Goal: Find specific page/section: Find specific page/section

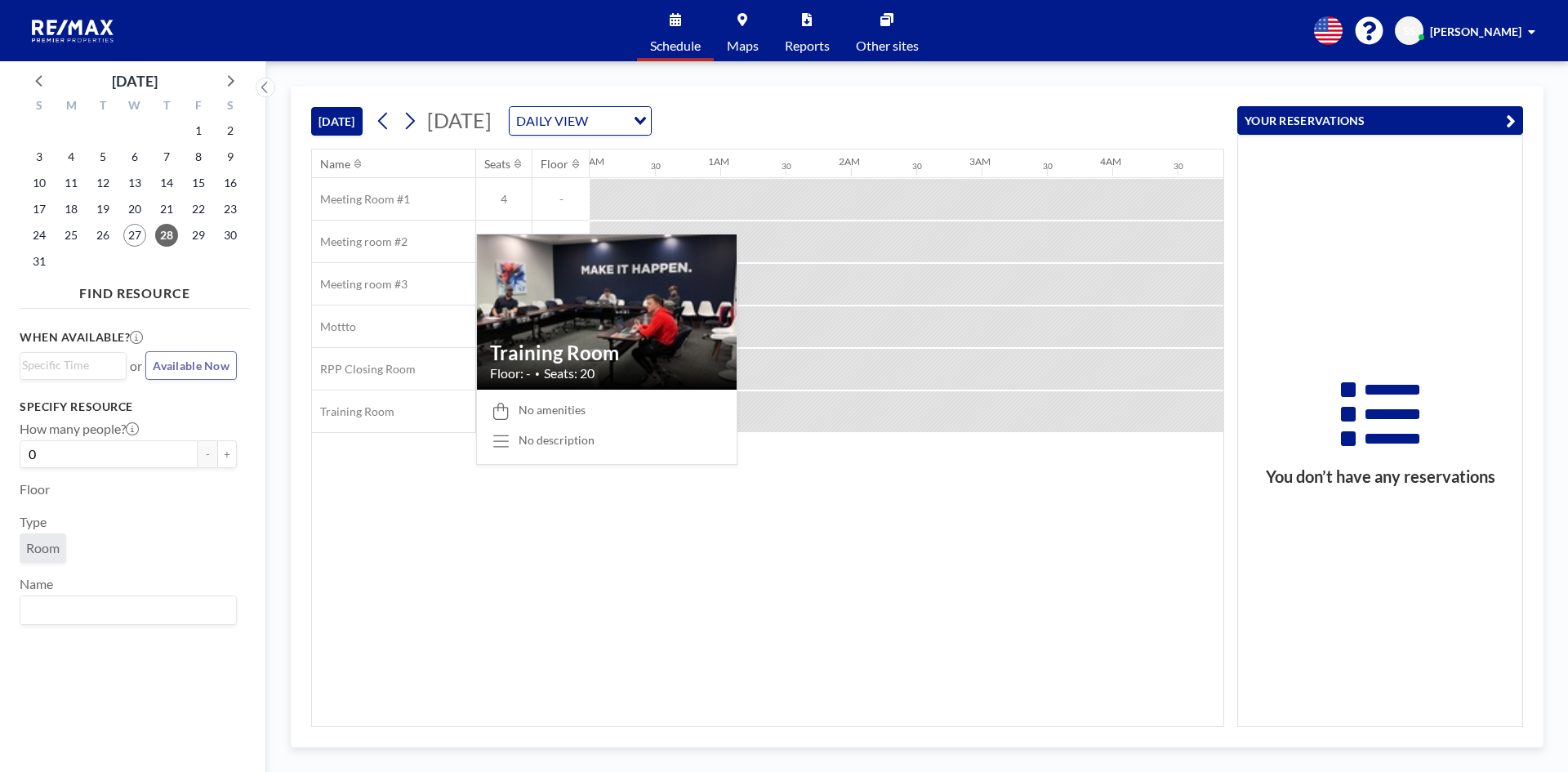
scroll to position [0, 1437]
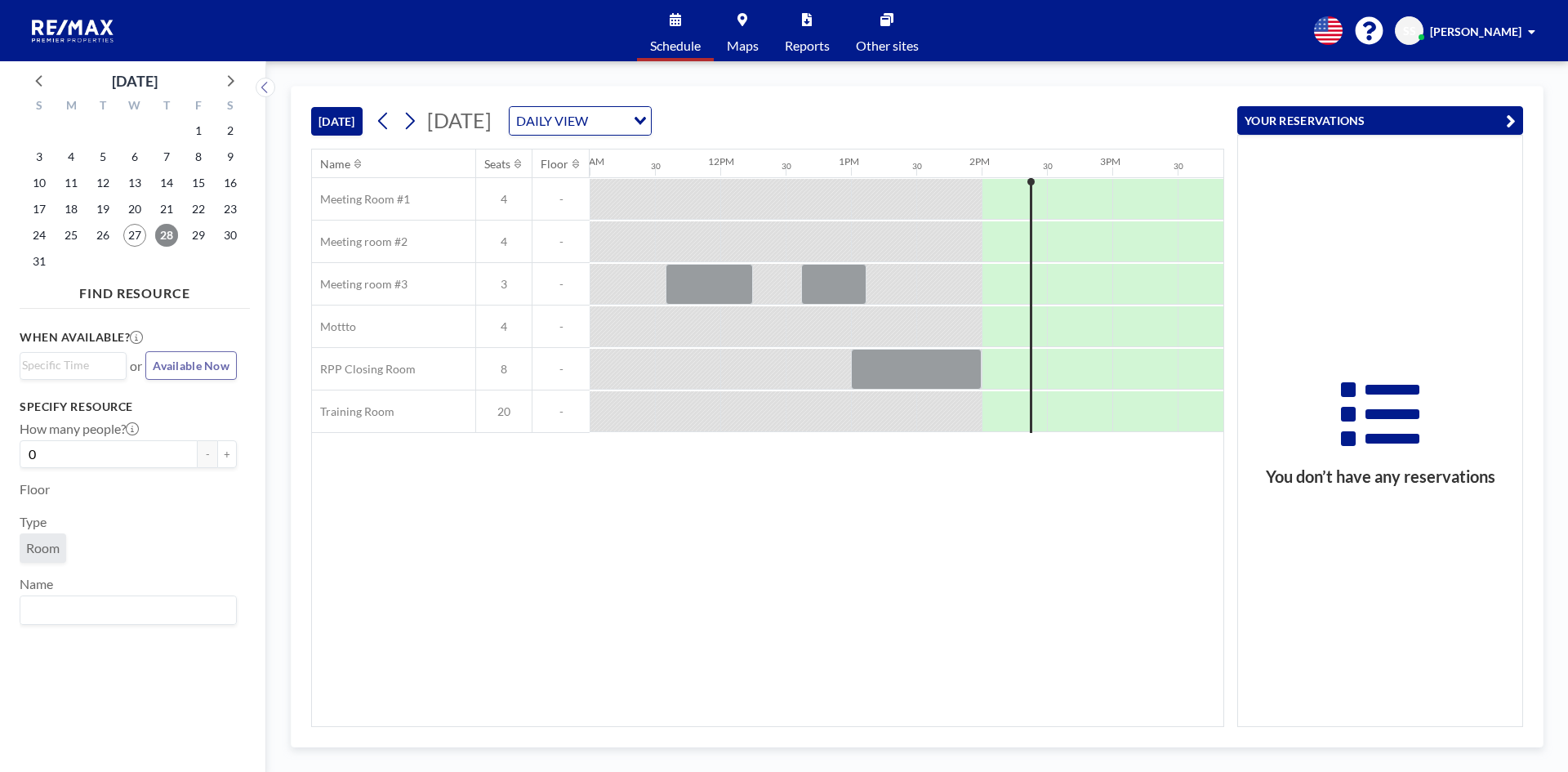
click at [171, 239] on span "28" at bounding box center [167, 235] width 23 height 23
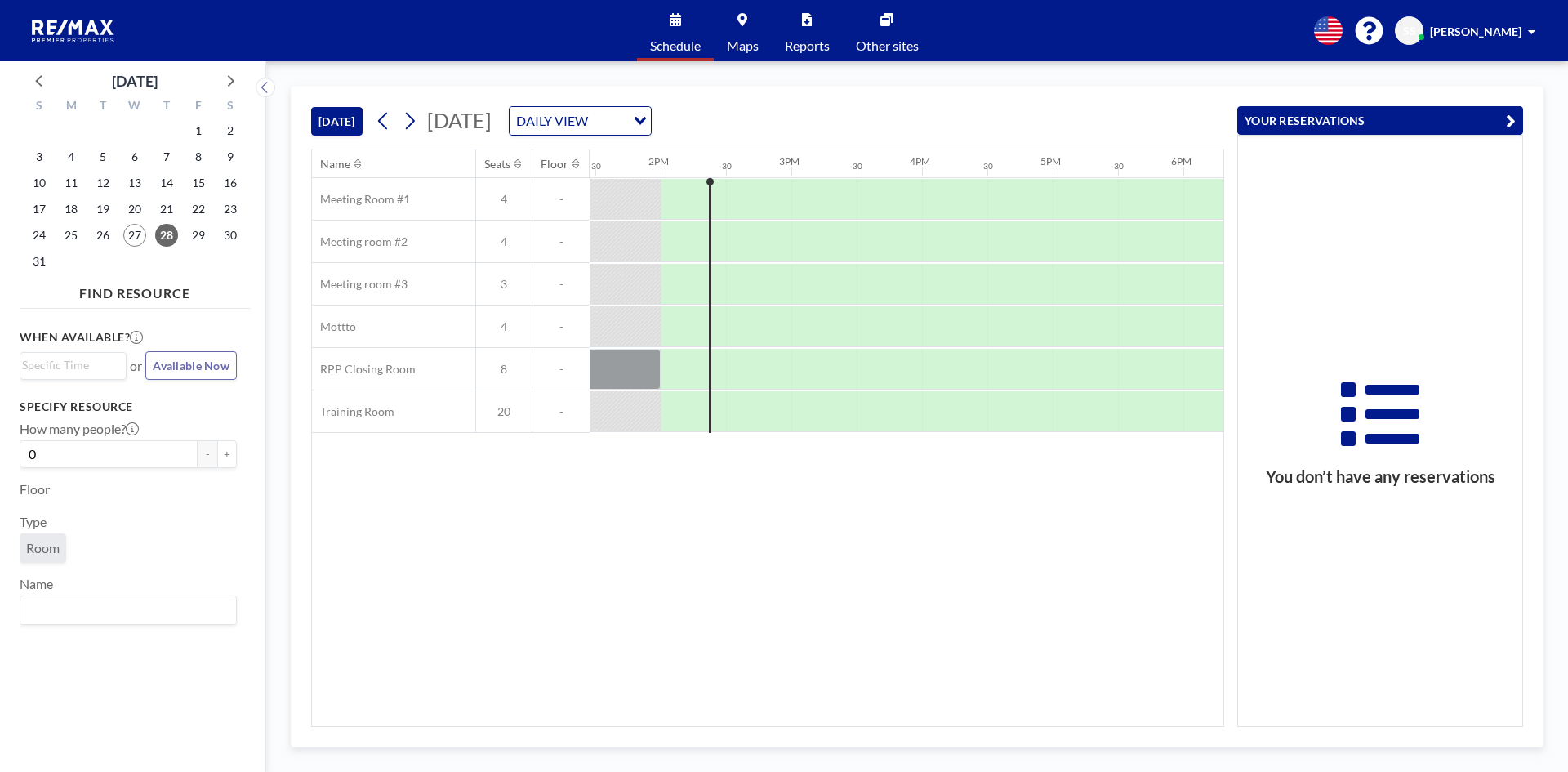
scroll to position [0, 1764]
click at [624, 120] on input "Search for option" at bounding box center [608, 120] width 31 height 21
click at [804, 173] on li "WEEKLY VIEW" at bounding box center [756, 173] width 140 height 24
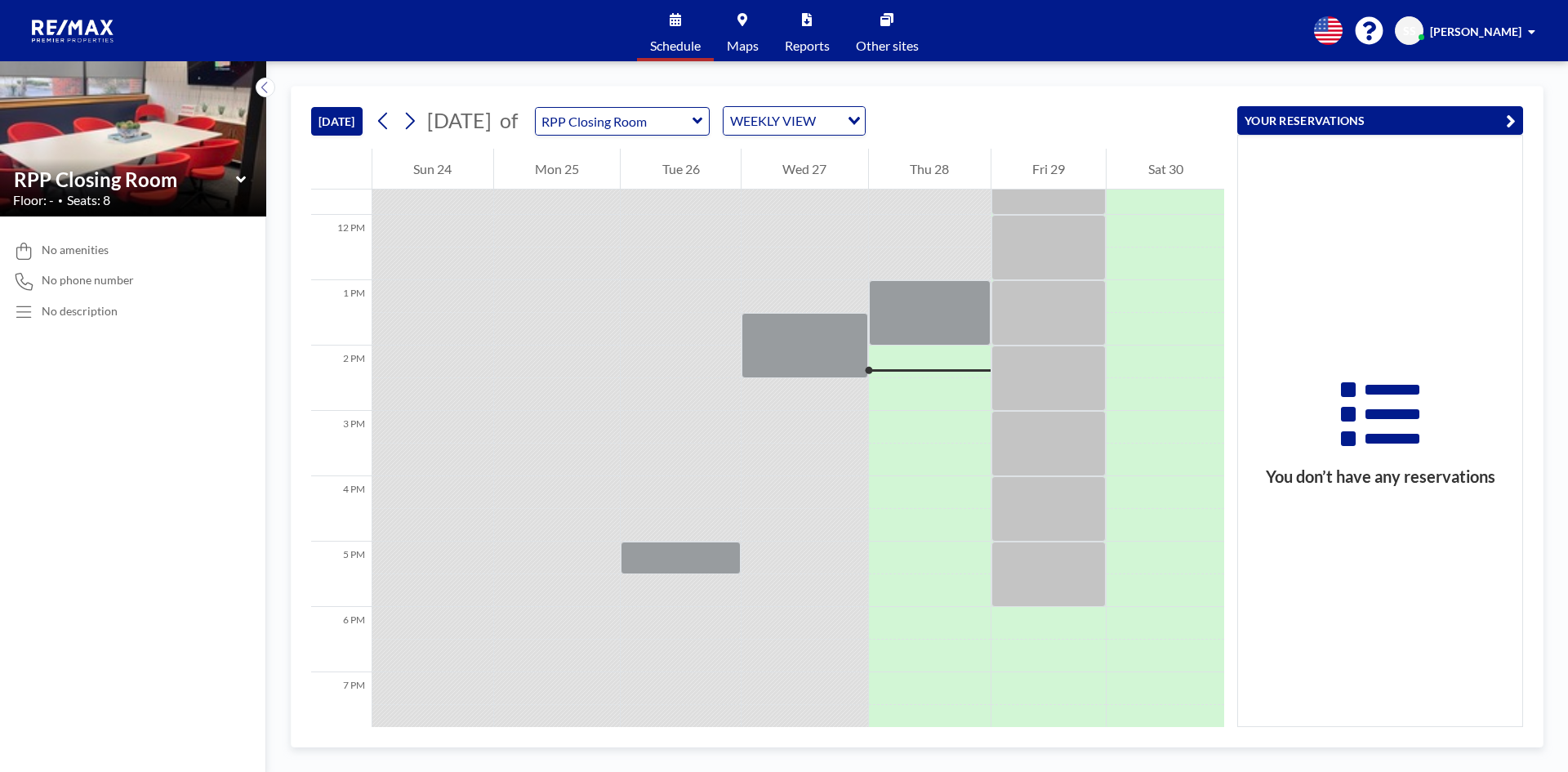
scroll to position [719, 0]
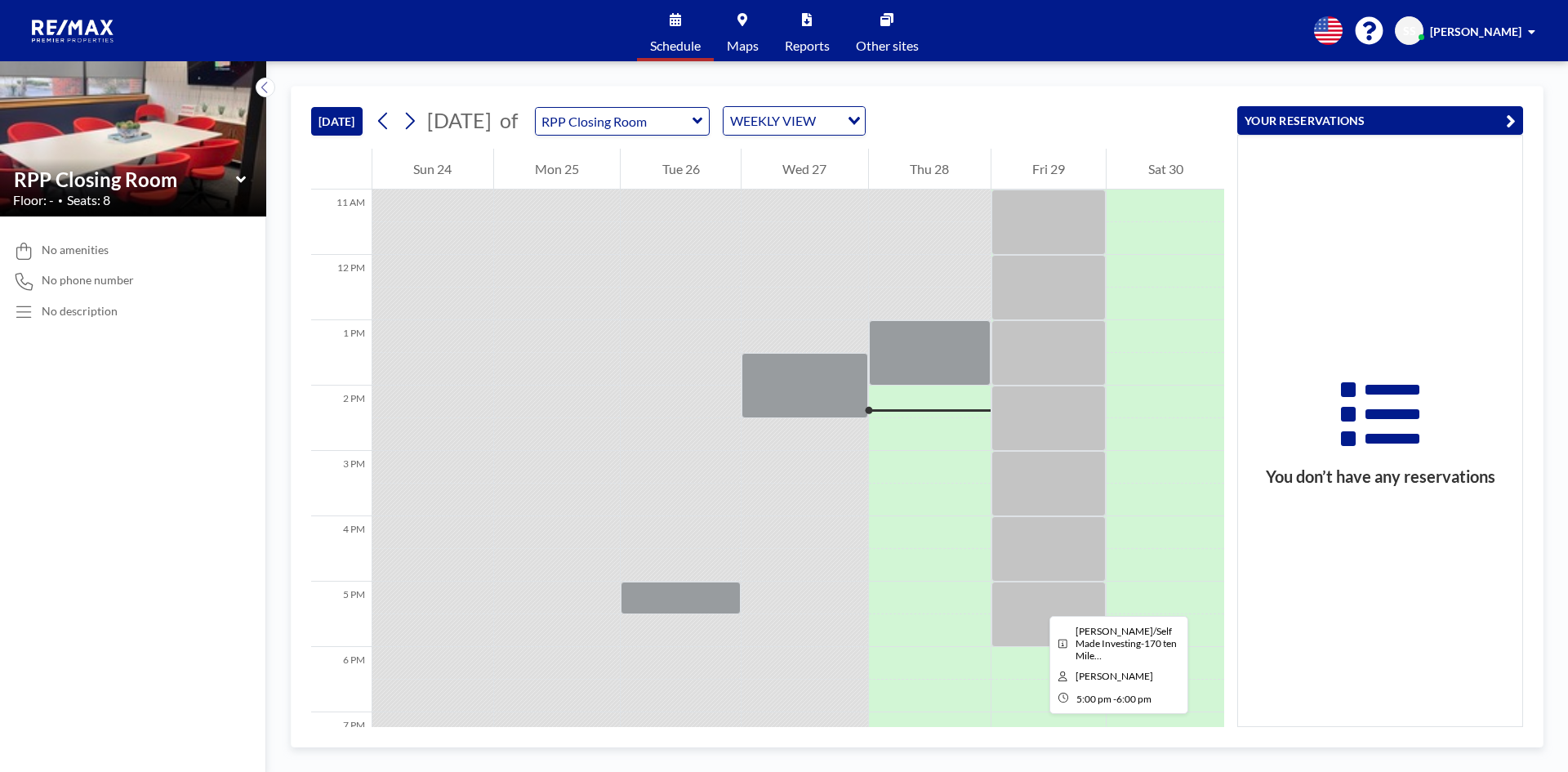
click at [1037, 601] on div at bounding box center [1049, 614] width 115 height 66
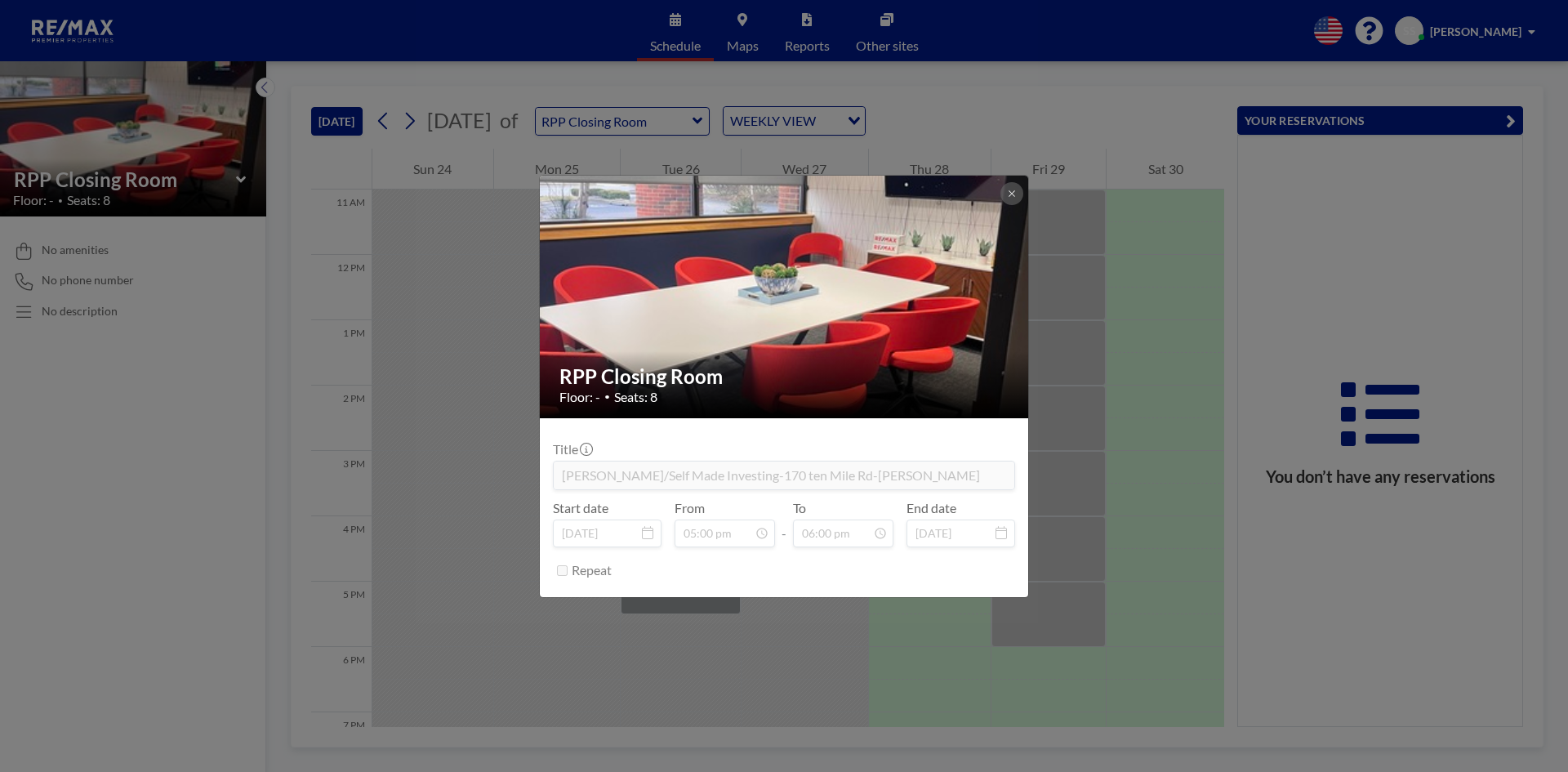
click at [1151, 657] on div "RPP Closing Room Floor: - • Seats: 8 Title [PERSON_NAME]/Self Made Investing-17…" at bounding box center [784, 386] width 1568 height 772
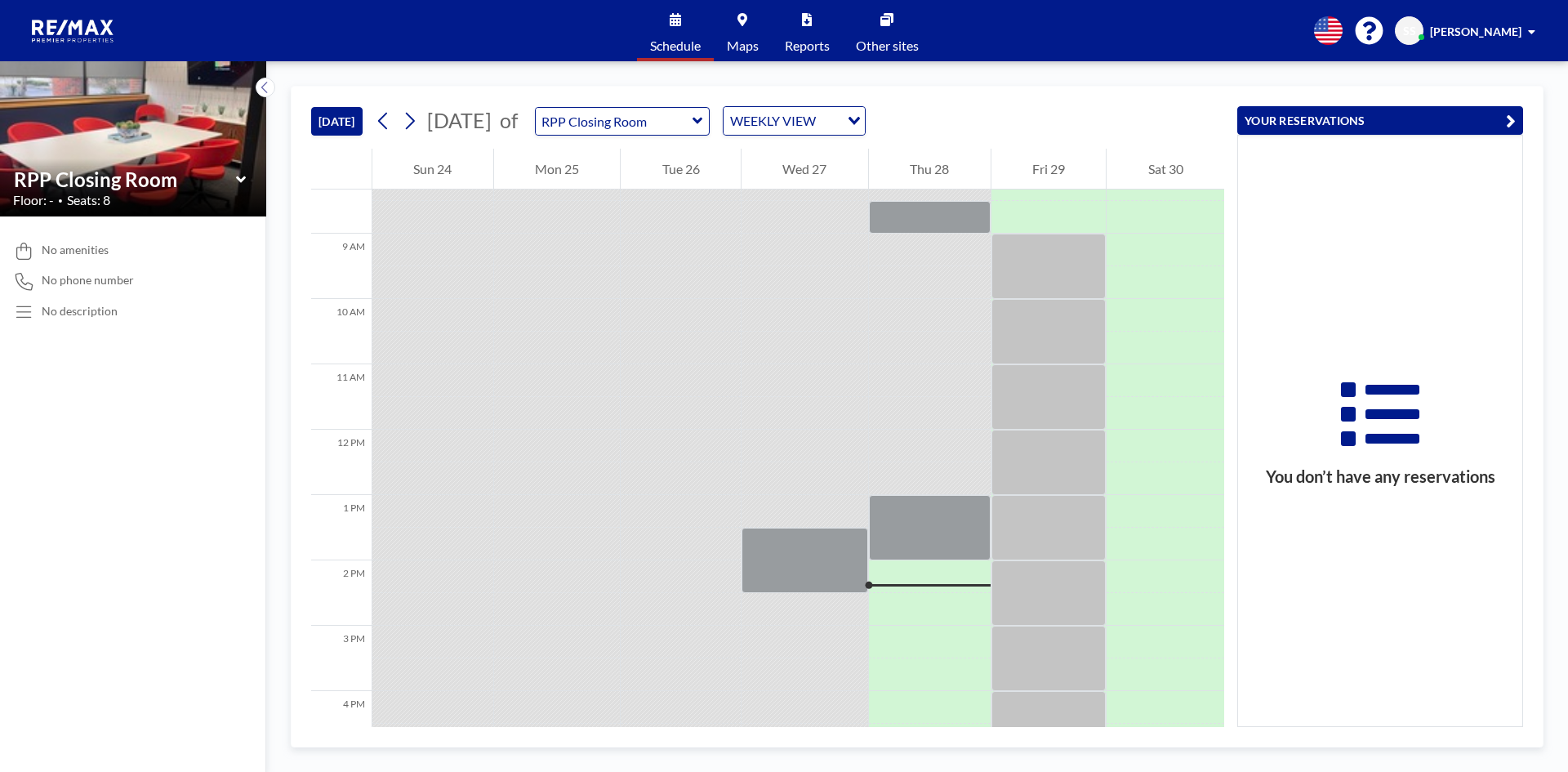
scroll to position [637, 0]
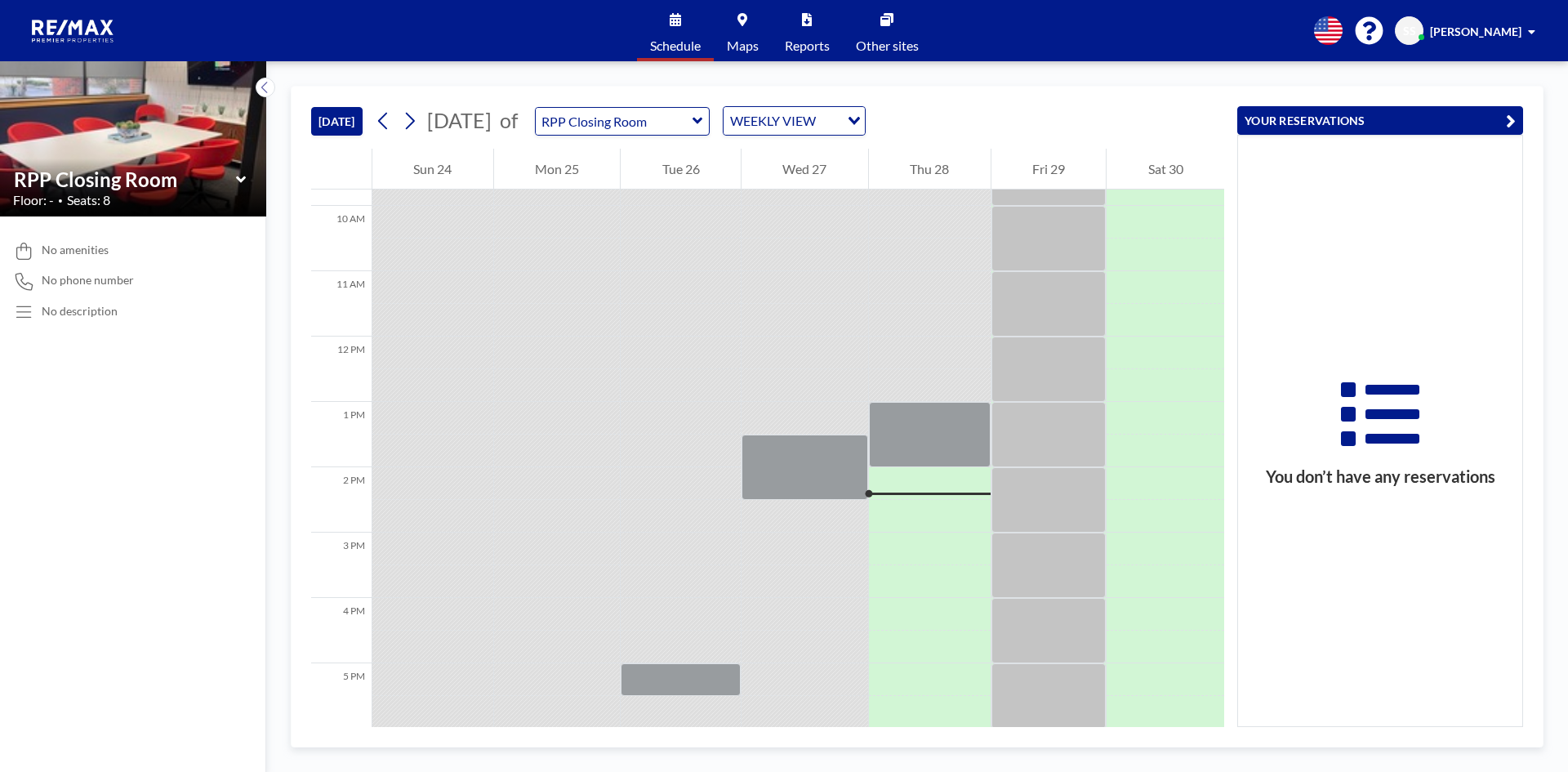
drag, startPoint x: 761, startPoint y: 120, endPoint x: 746, endPoint y: 121, distance: 15.0
click at [760, 119] on div "[DATE] of RPP Closing Room WEEKLY VIEW Loading..." at bounding box center [618, 120] width 496 height 29
click at [703, 123] on icon at bounding box center [698, 120] width 10 height 16
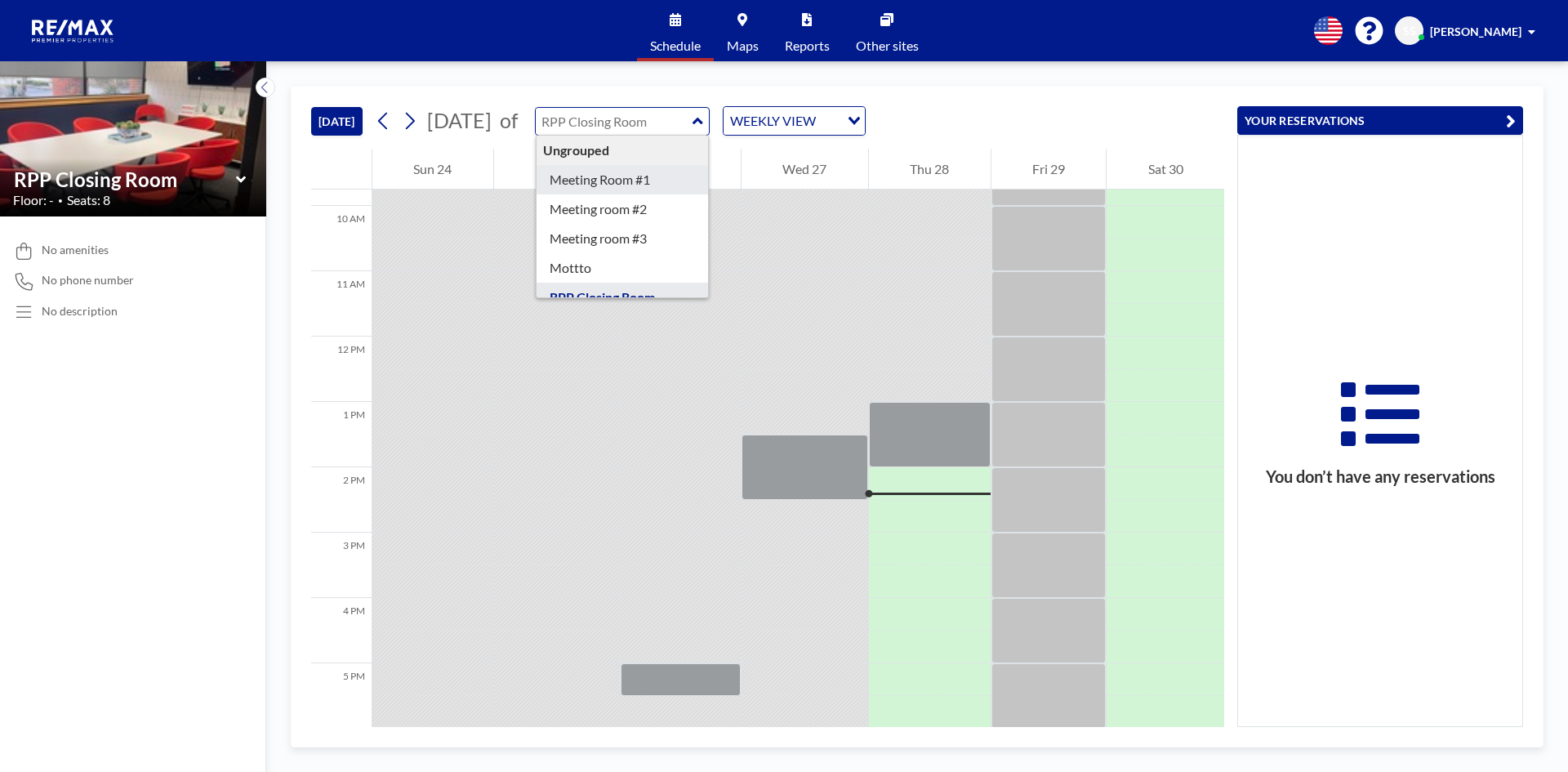
type input "Meeting Room #1"
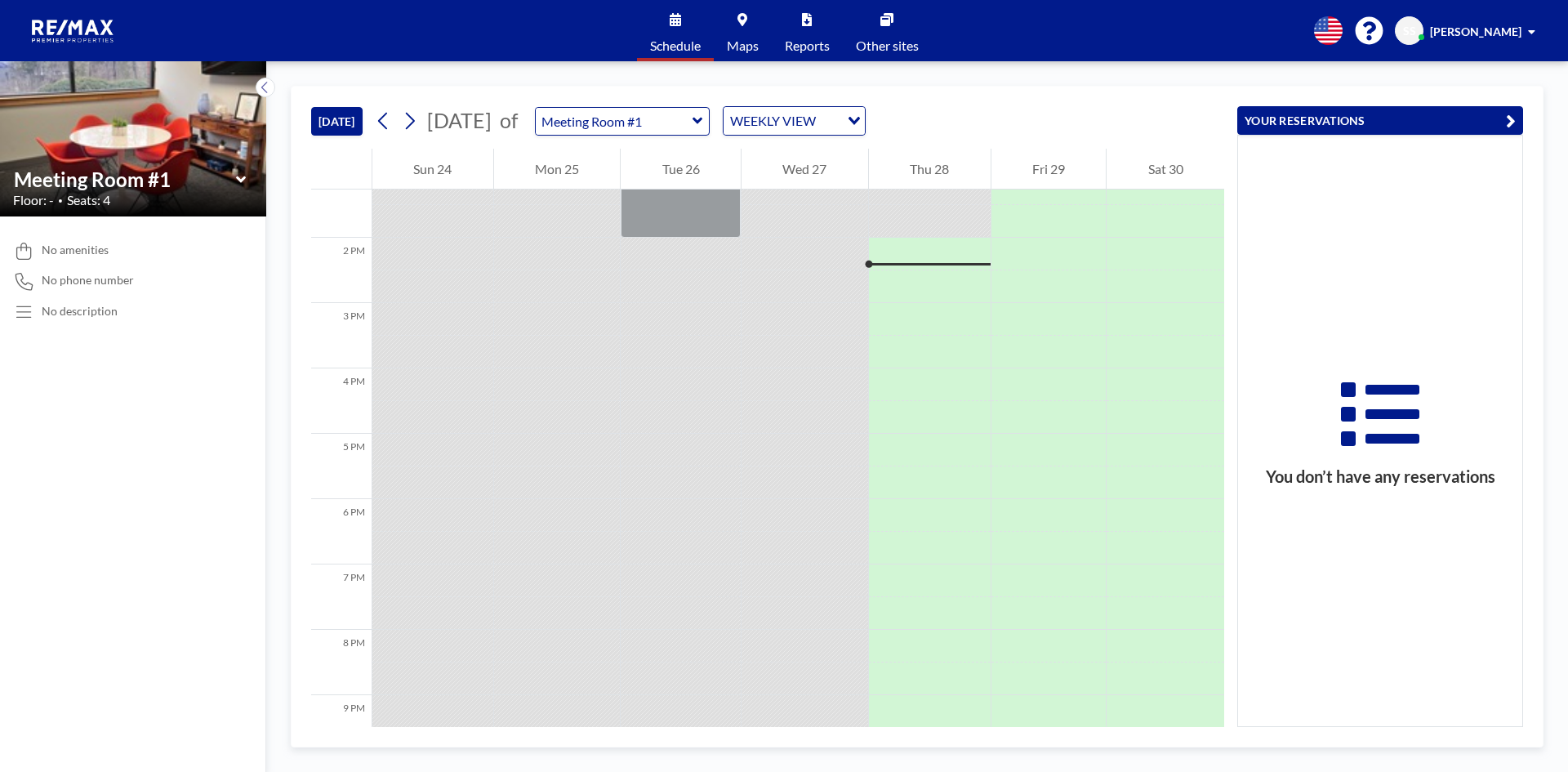
scroll to position [882, 0]
click at [813, 119] on div "WEEKLY VIEW" at bounding box center [781, 119] width 116 height 25
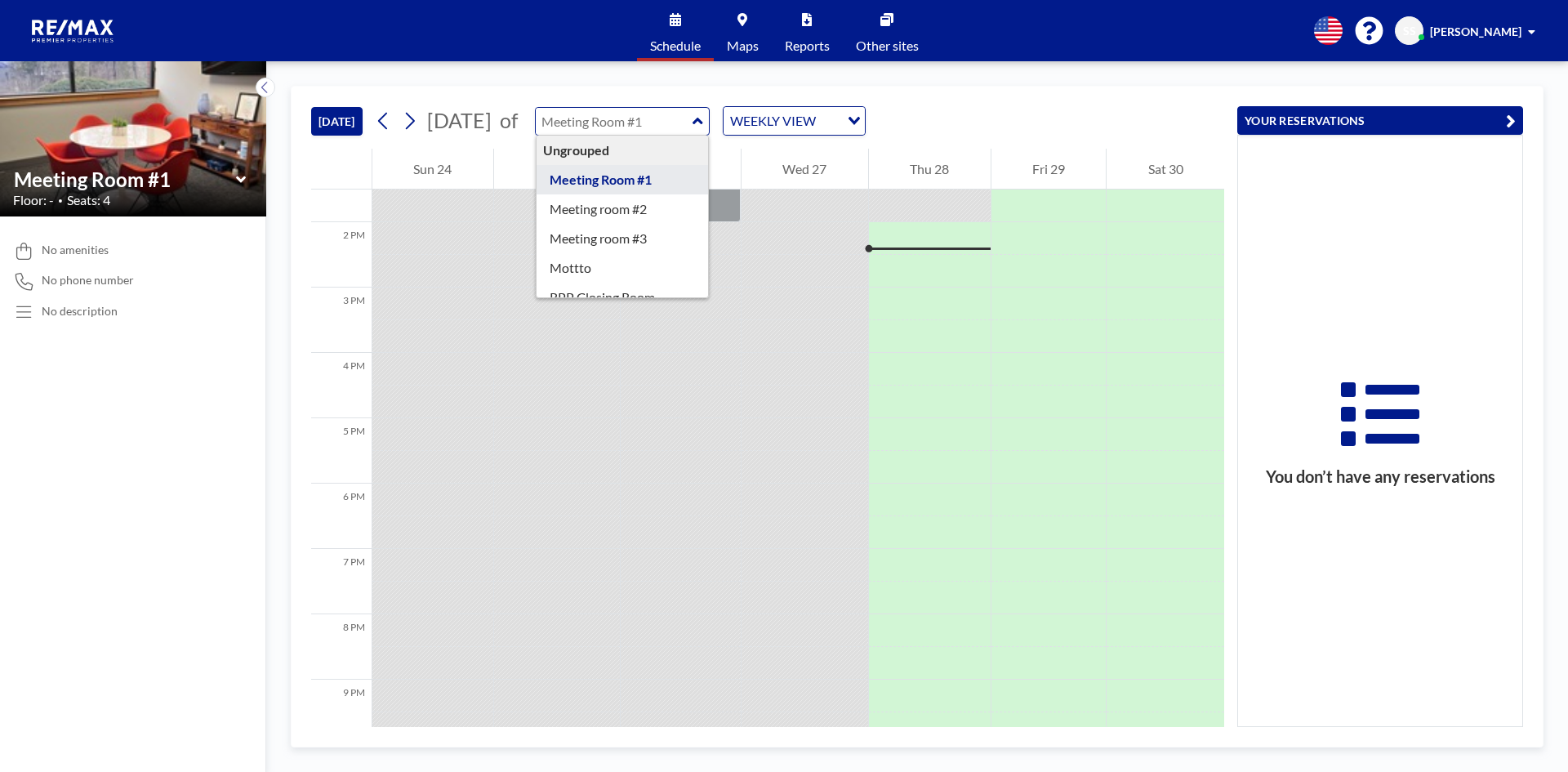
click at [693, 115] on input "text" at bounding box center [614, 121] width 157 height 27
type input "Meeting room #2"
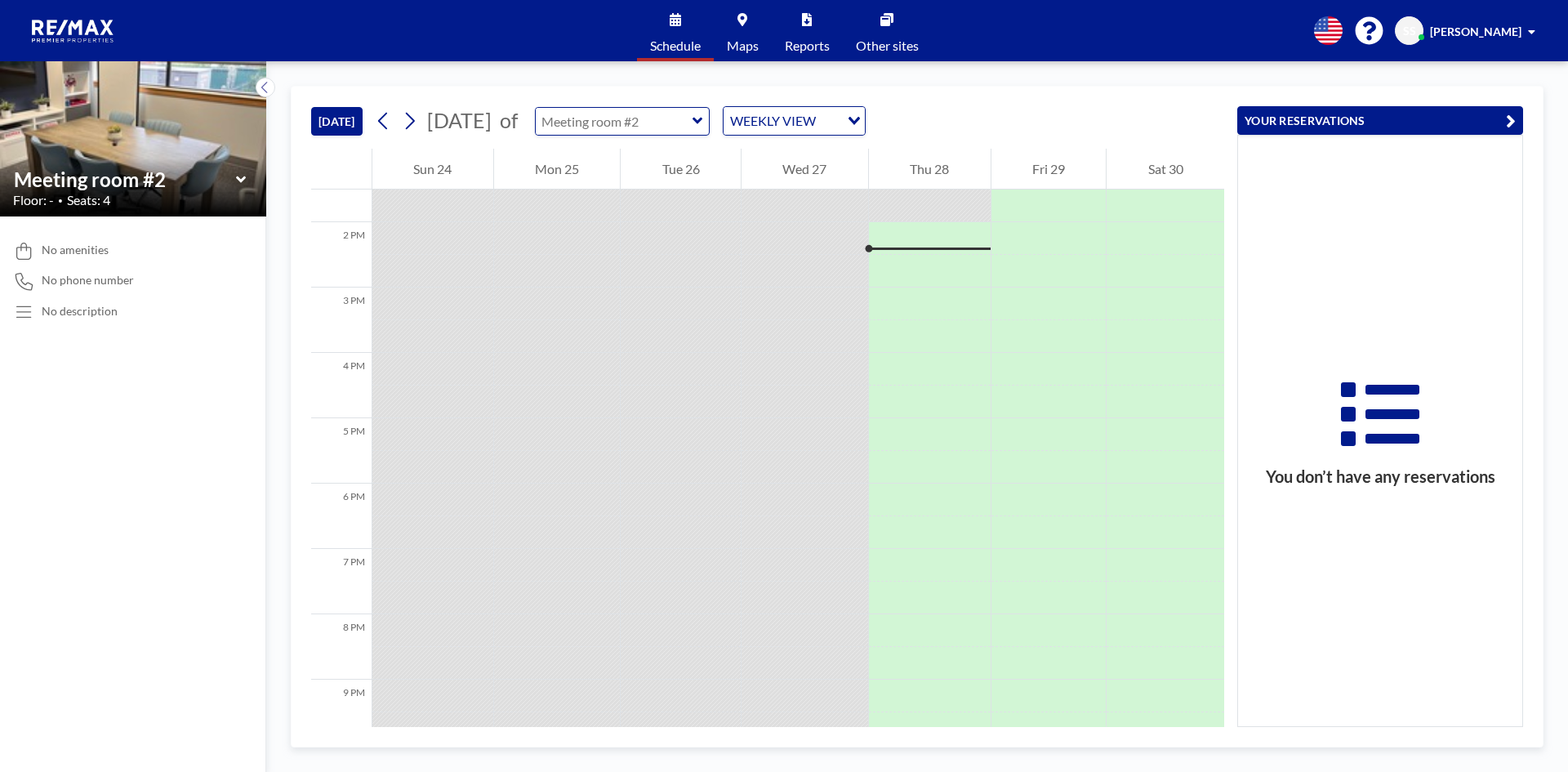
click at [689, 129] on input "text" at bounding box center [614, 121] width 157 height 27
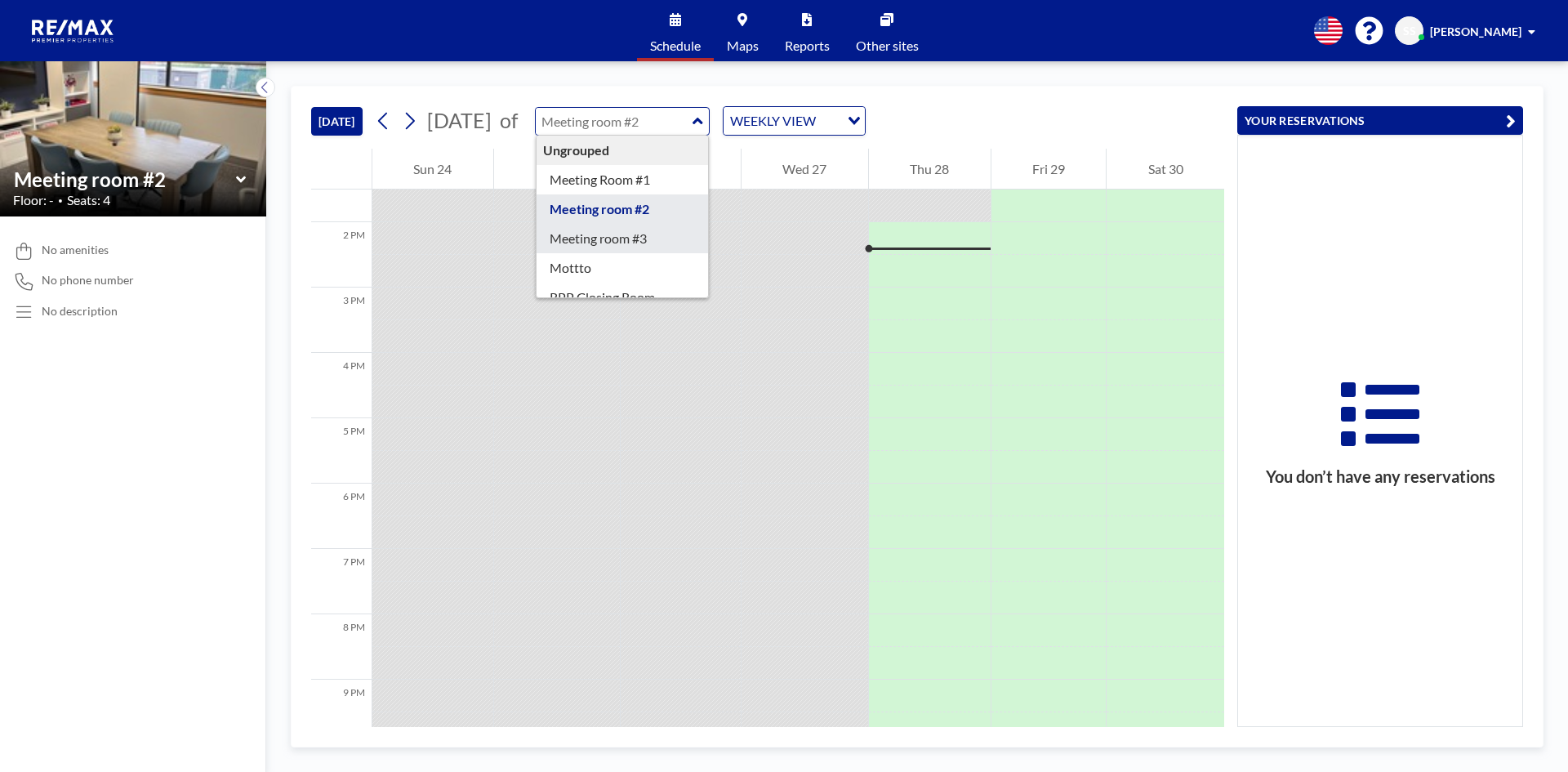
type input "Meeting room #3"
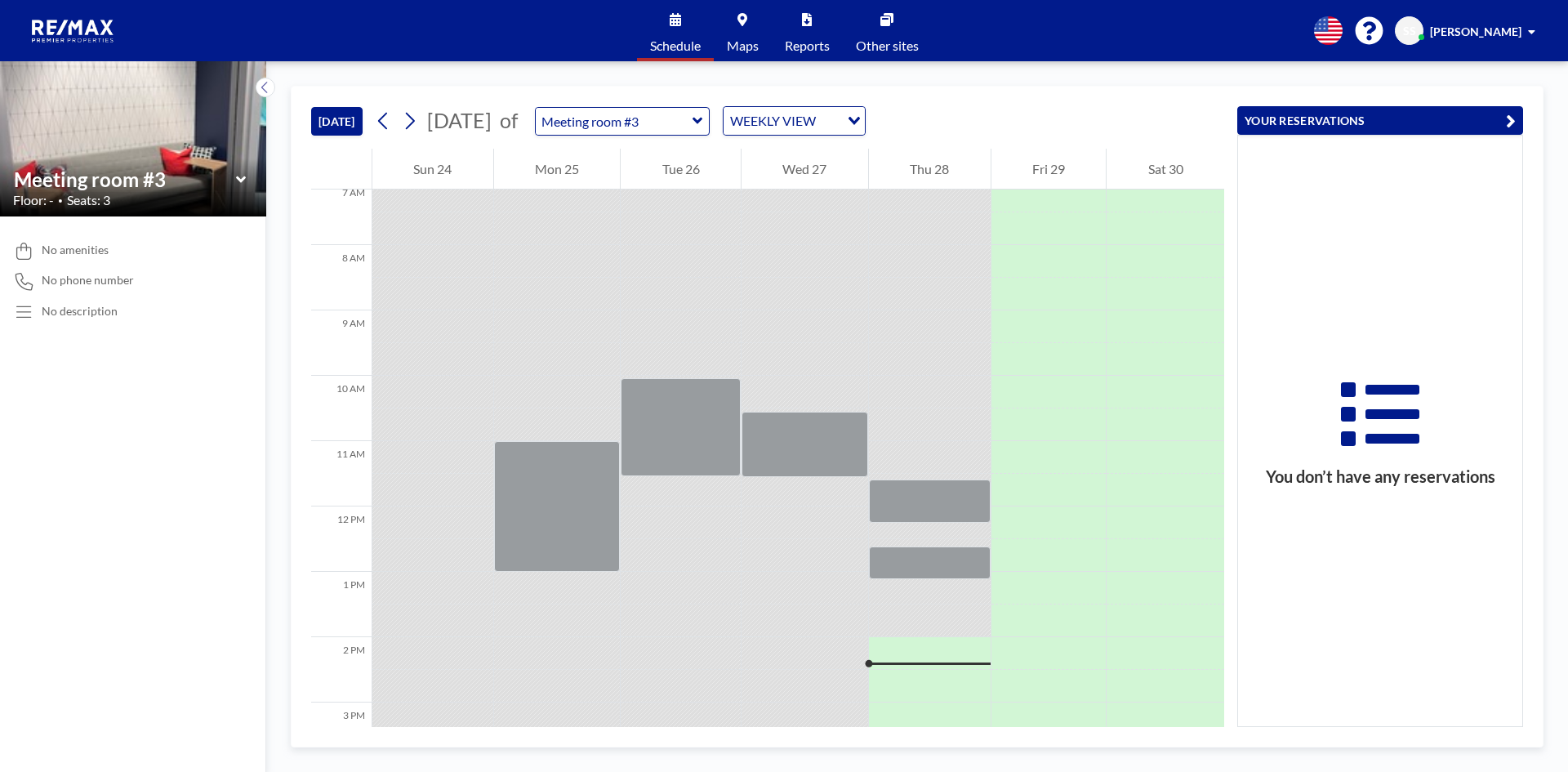
scroll to position [474, 0]
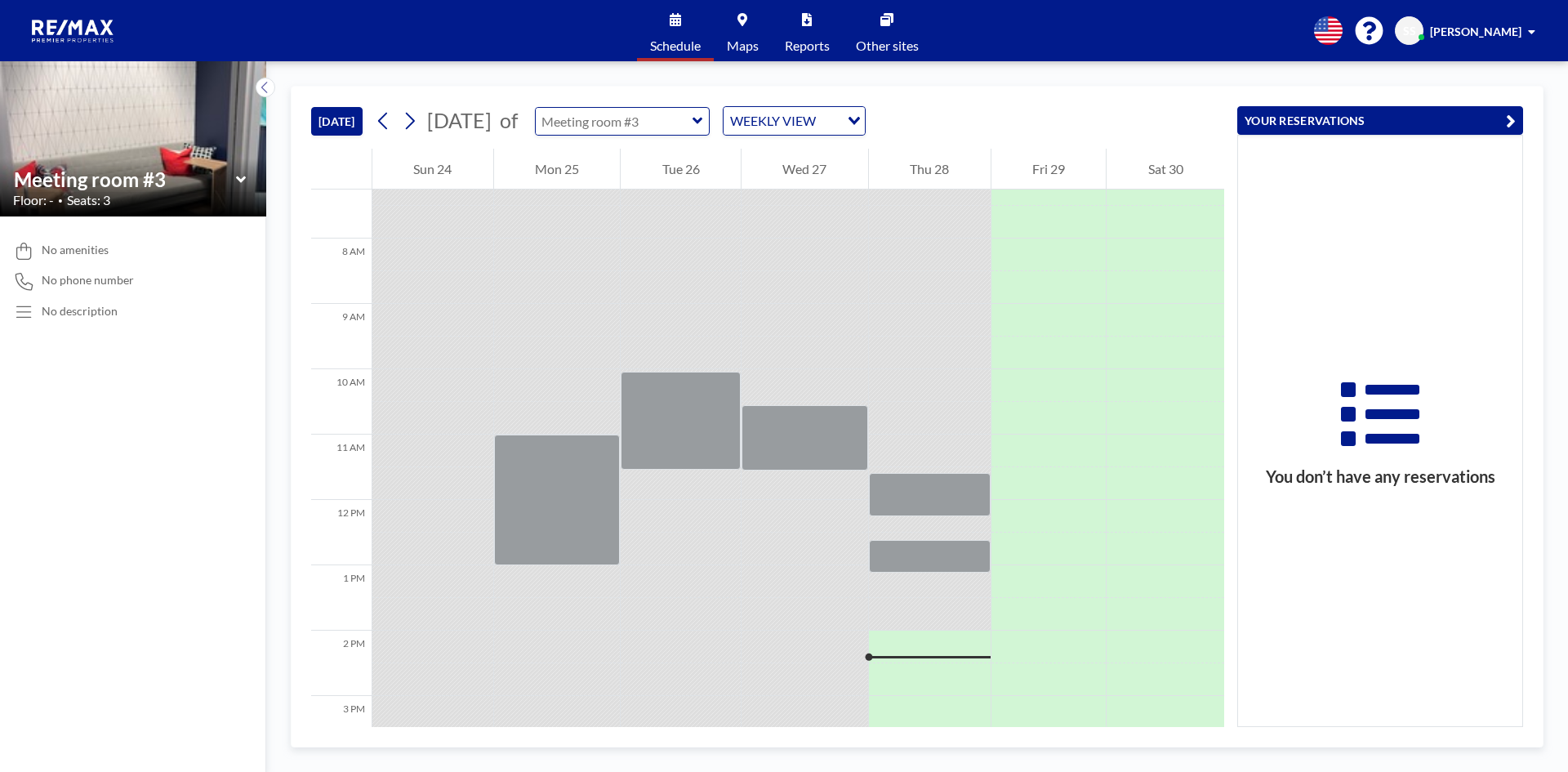
click at [693, 120] on input "text" at bounding box center [614, 121] width 157 height 27
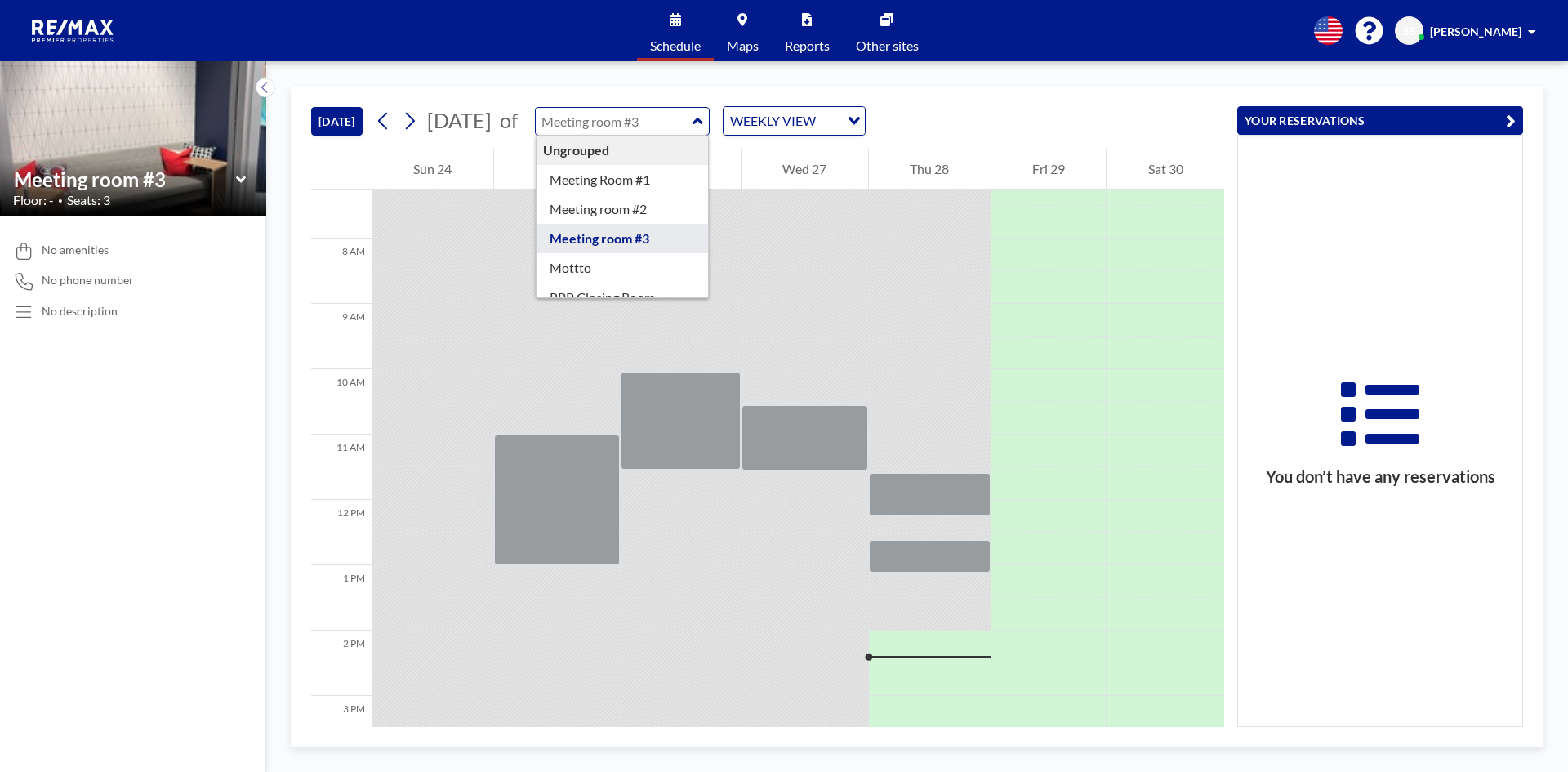
type input "Meeting room #3"
click at [797, 120] on div "WEEKLY VIEW" at bounding box center [781, 119] width 116 height 25
click at [693, 113] on input "text" at bounding box center [614, 121] width 157 height 27
type input "Meeting room #3"
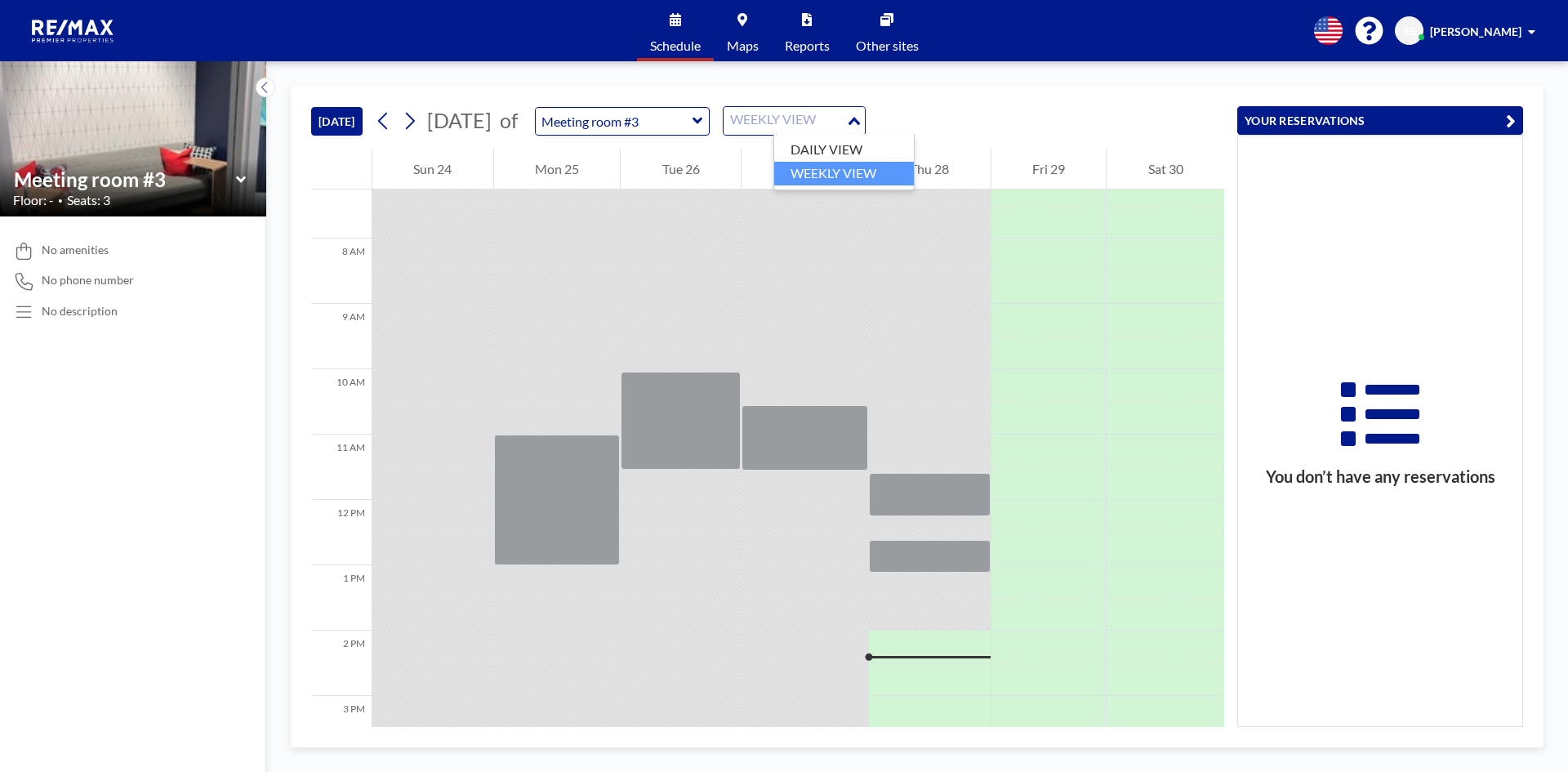
drag, startPoint x: 804, startPoint y: 112, endPoint x: 810, endPoint y: 118, distance: 8.5
click at [804, 114] on div "WEEKLY VIEW" at bounding box center [784, 119] width 122 height 25
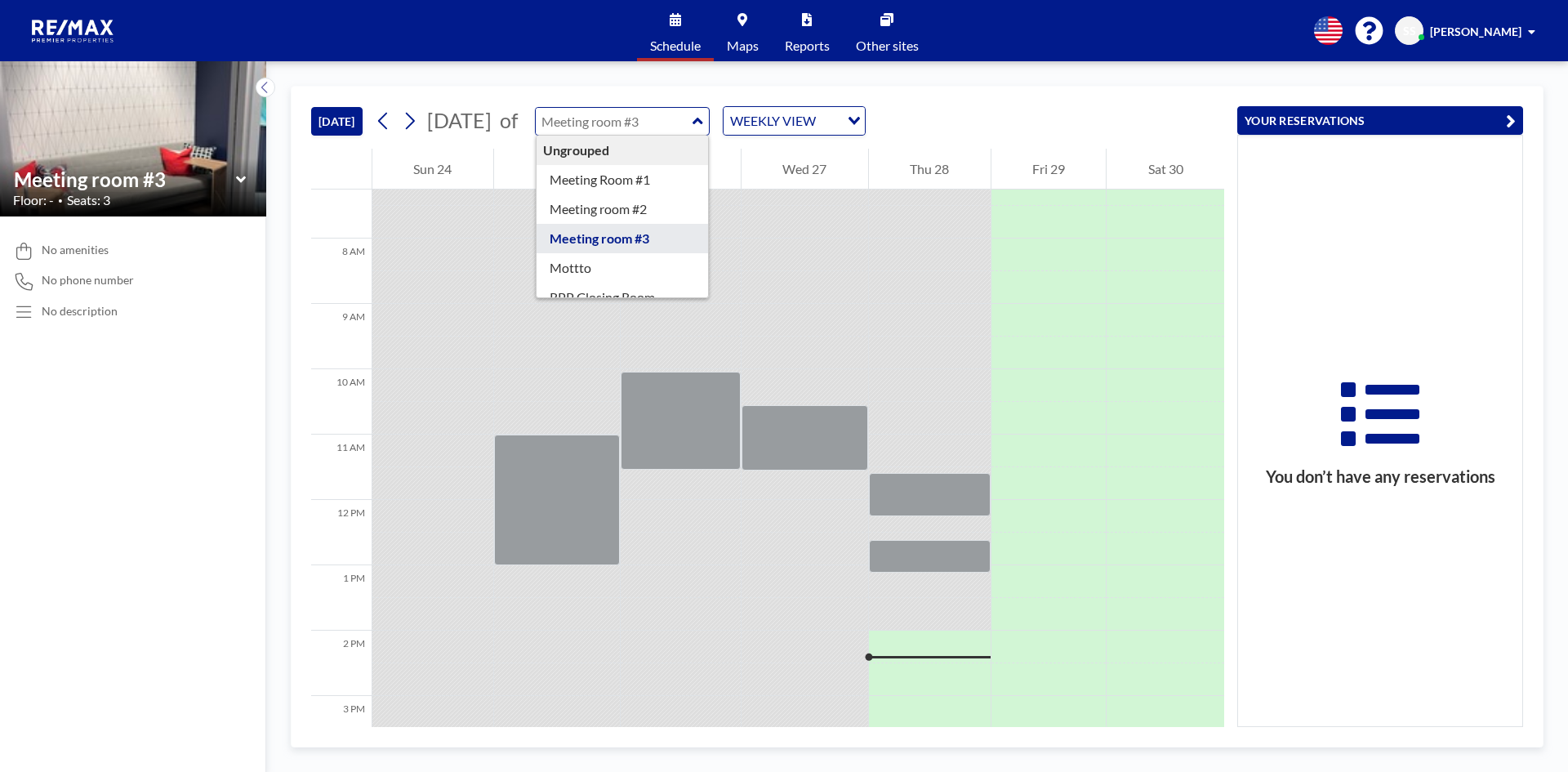
click at [693, 117] on input "text" at bounding box center [614, 121] width 157 height 27
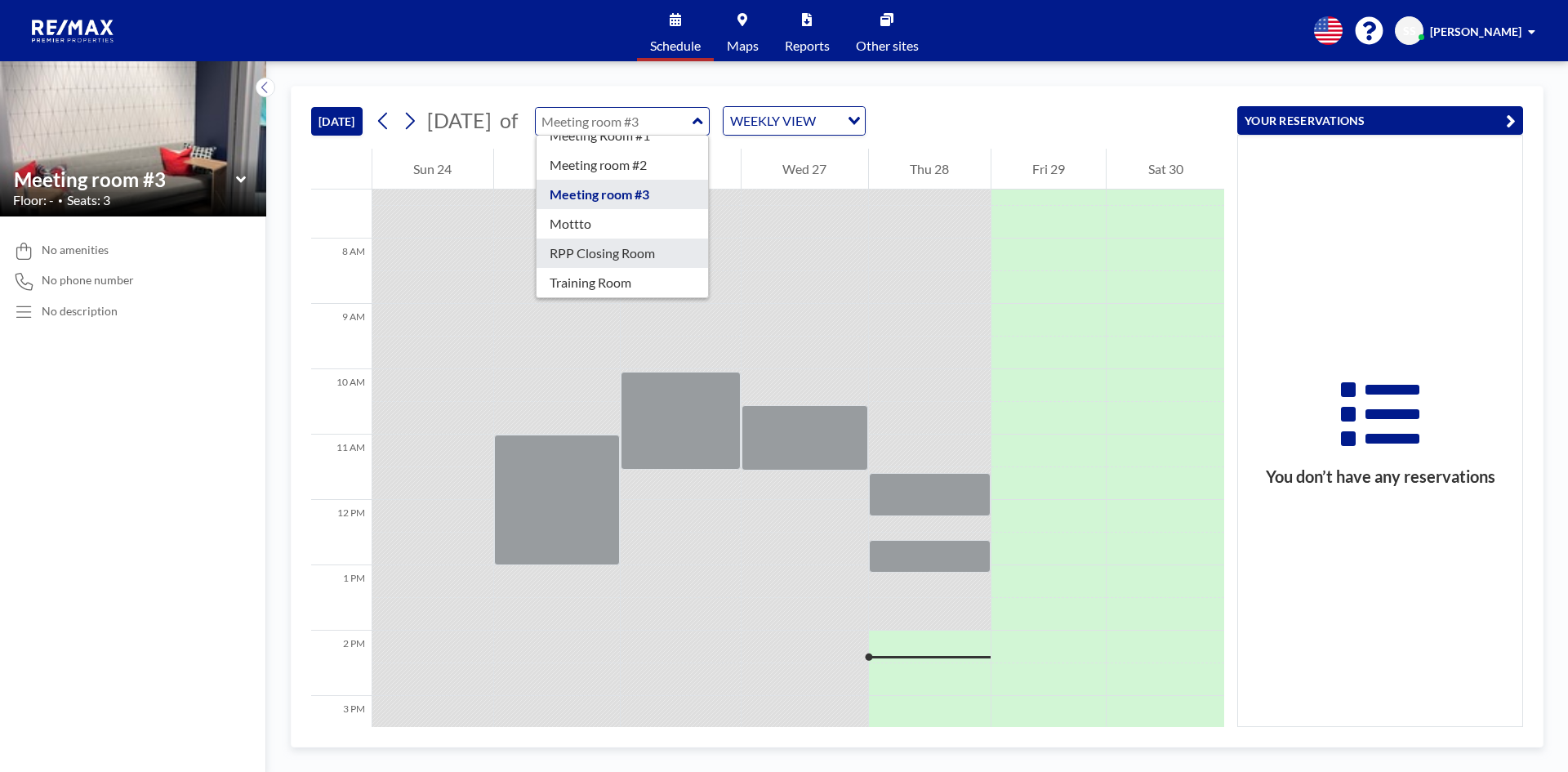
type input "RPP Closing Room"
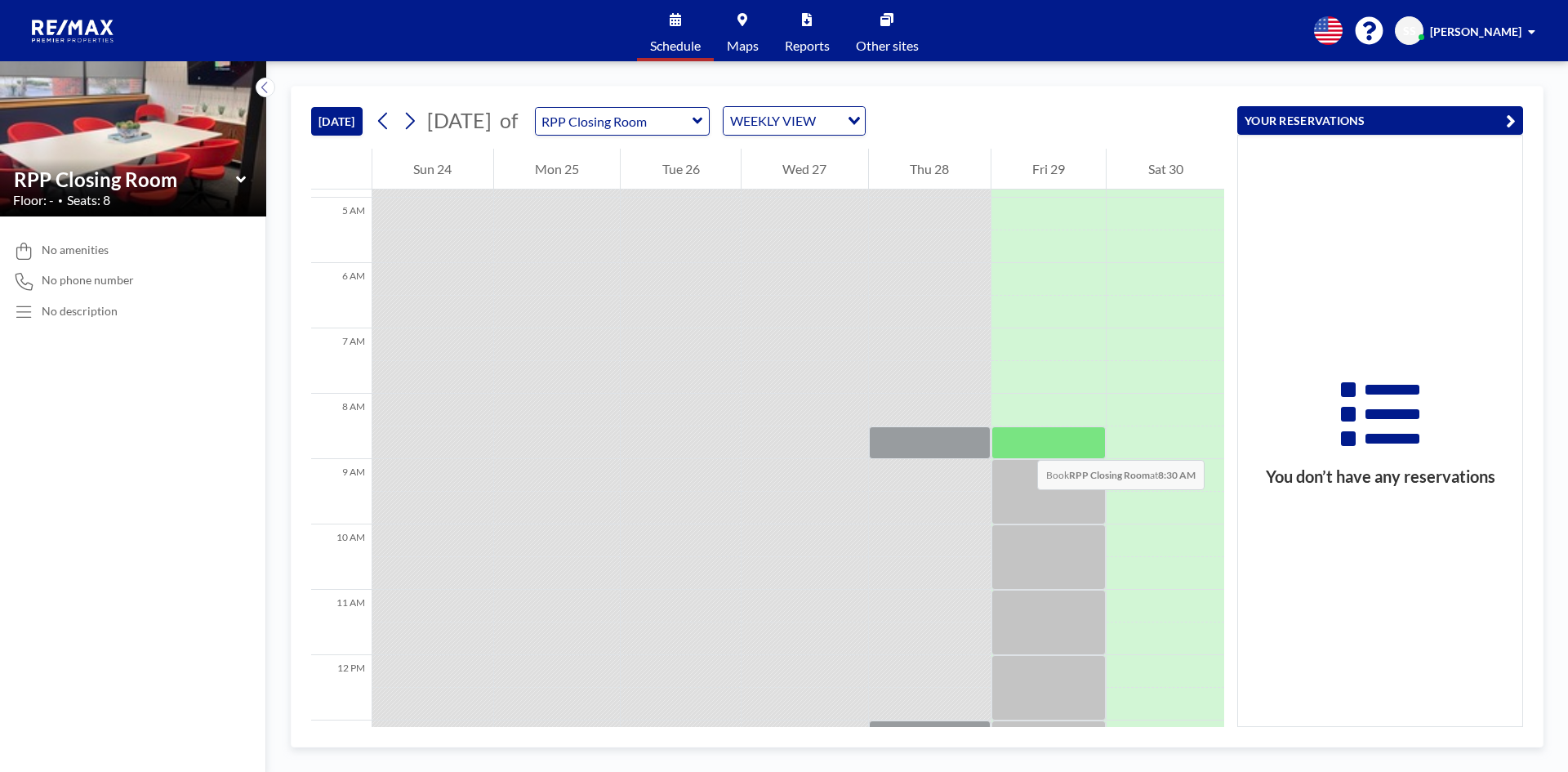
scroll to position [310, 0]
